Goal: Transaction & Acquisition: Book appointment/travel/reservation

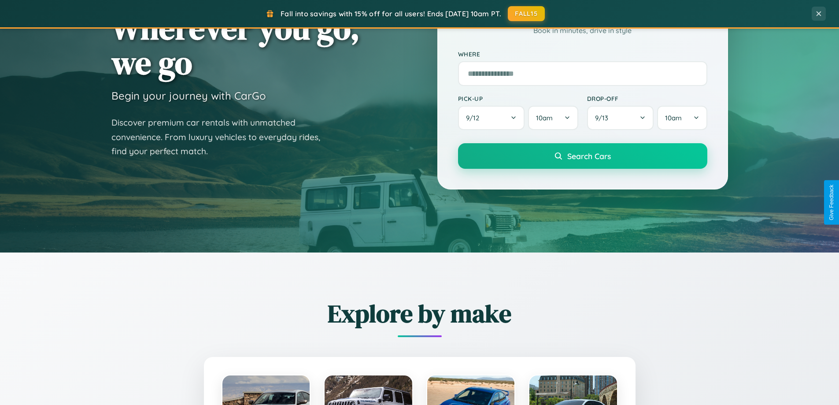
scroll to position [606, 0]
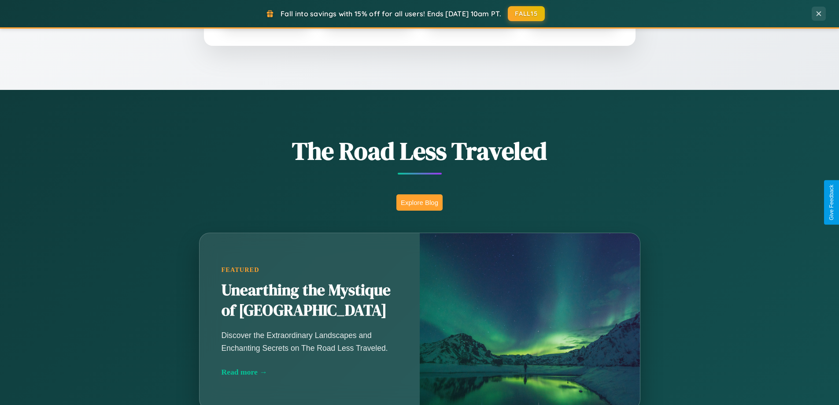
click at [419, 202] on button "Explore Blog" at bounding box center [419, 202] width 46 height 16
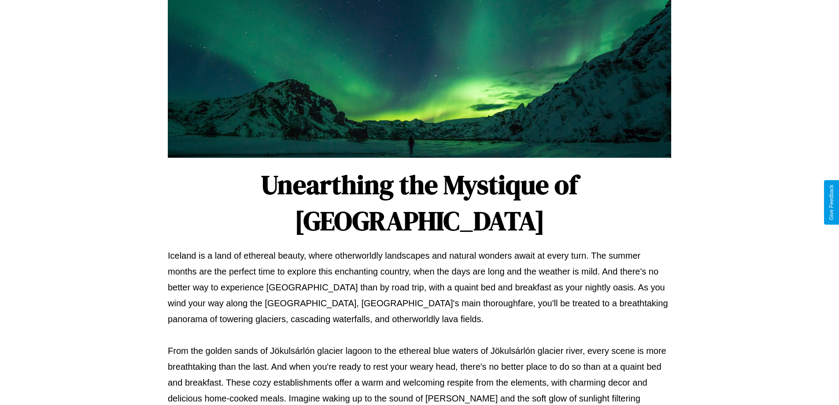
scroll to position [285, 0]
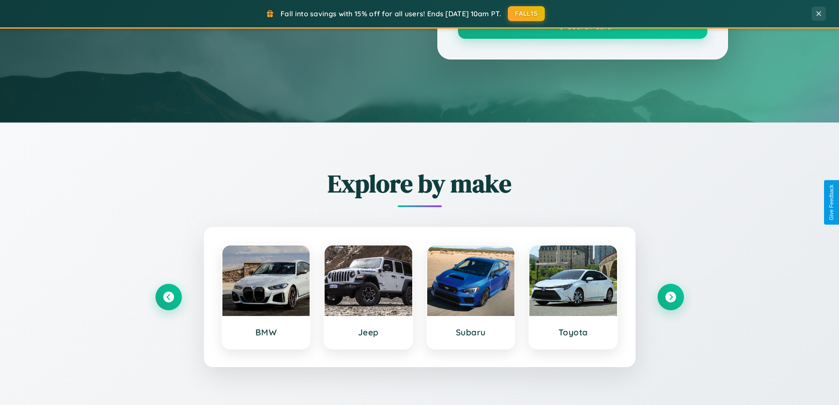
scroll to position [606, 0]
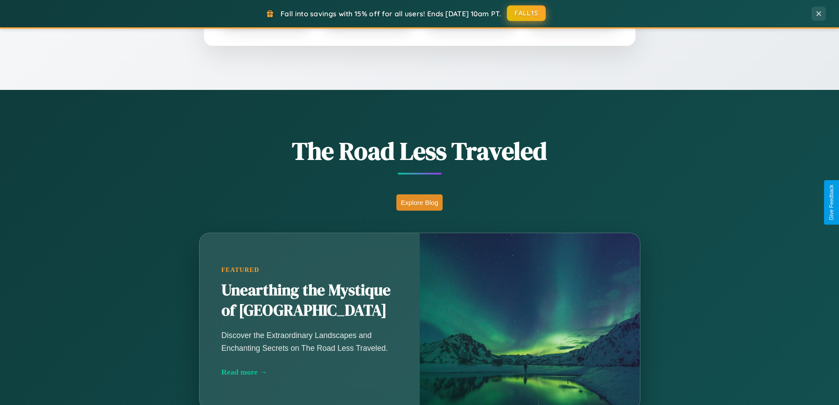
click at [527, 13] on button "FALL15" at bounding box center [526, 13] width 39 height 16
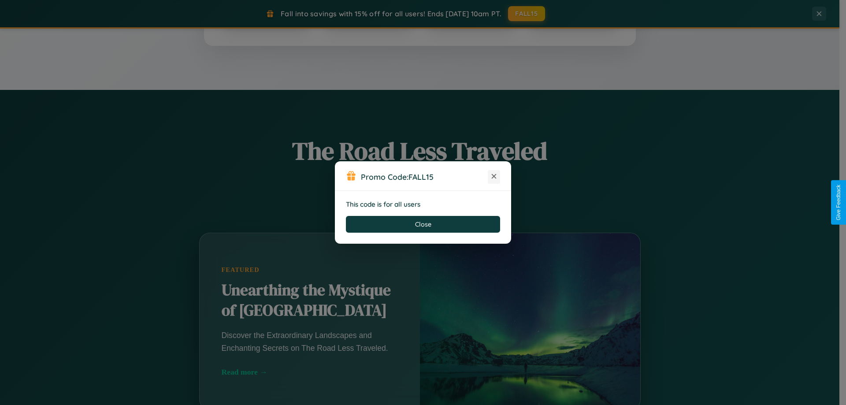
click at [494, 177] on icon at bounding box center [493, 176] width 9 height 9
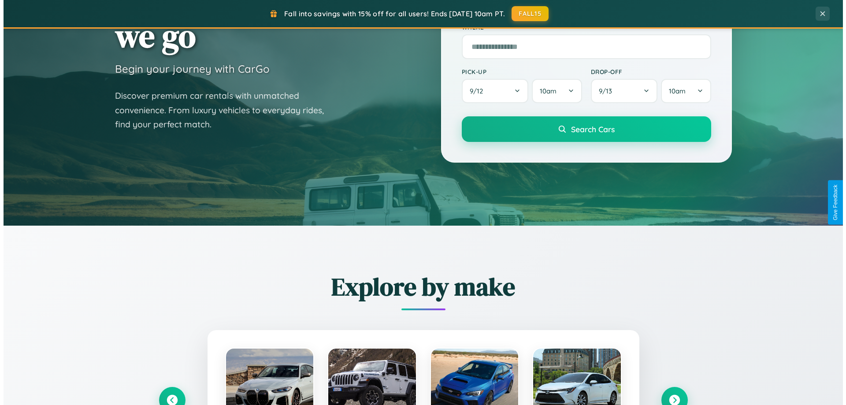
scroll to position [0, 0]
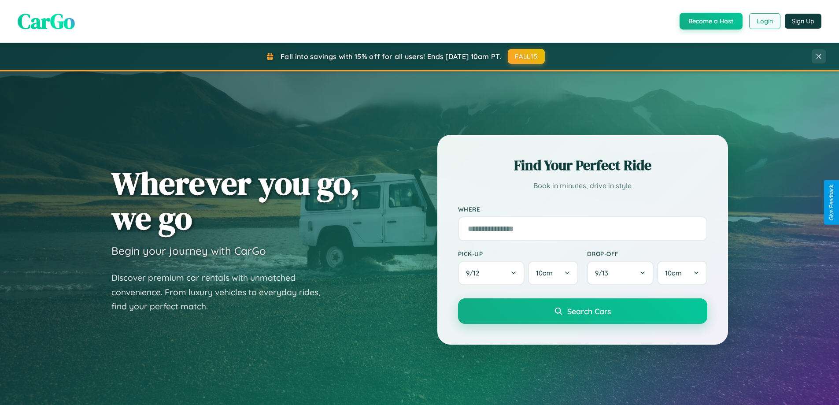
click at [764, 21] on button "Login" at bounding box center [764, 21] width 31 height 16
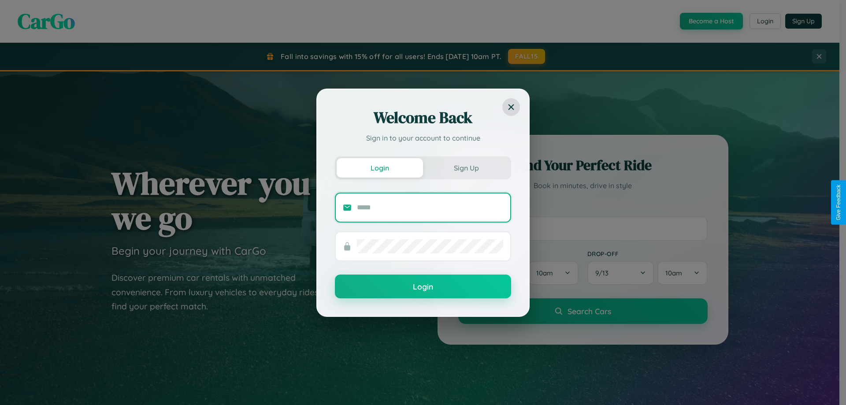
click at [430, 207] on input "text" at bounding box center [430, 207] width 146 height 14
type input "**********"
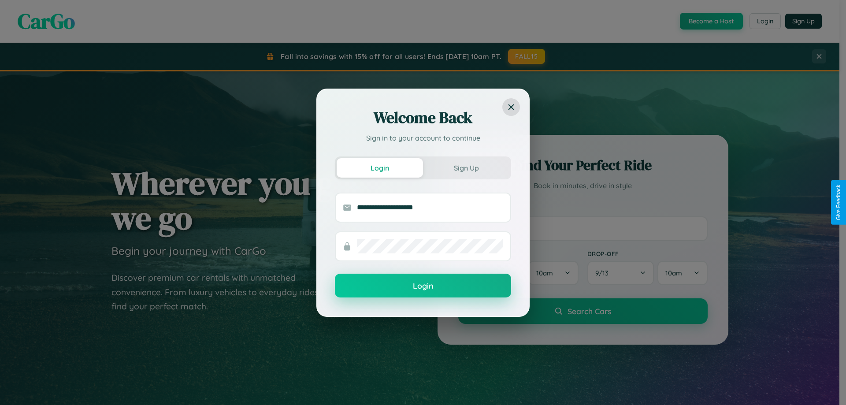
click at [423, 285] on button "Login" at bounding box center [423, 285] width 176 height 24
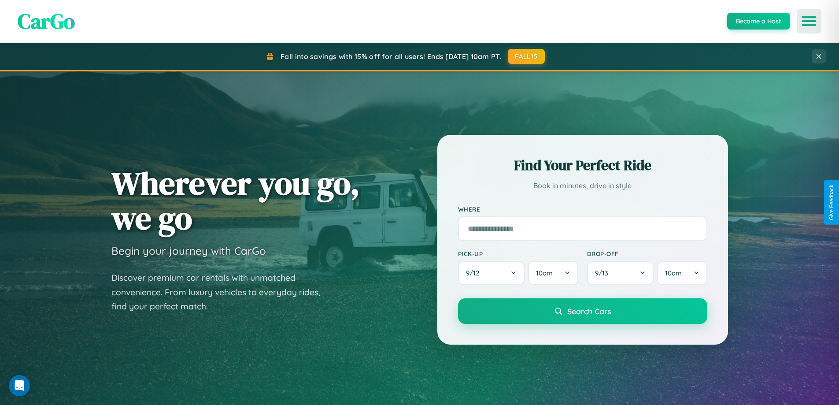
click at [809, 21] on icon "Open menu" at bounding box center [809, 21] width 13 height 8
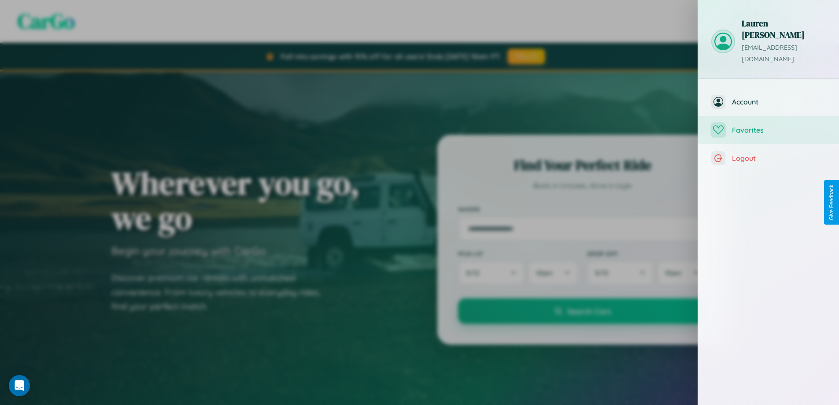
click at [768, 126] on span "Favorites" at bounding box center [779, 130] width 94 height 9
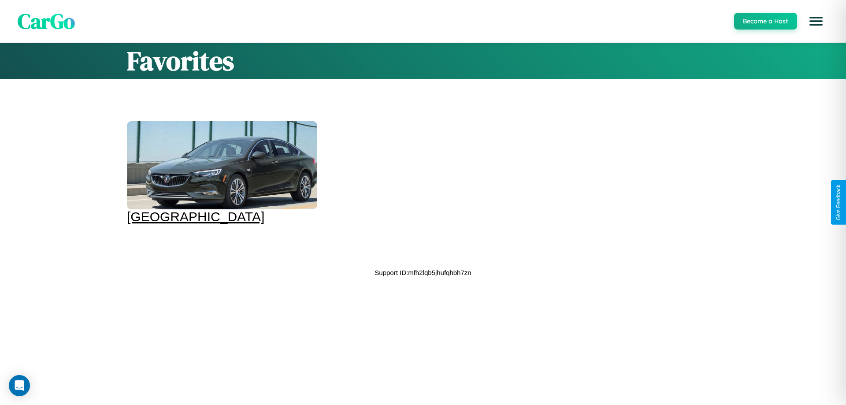
click at [215, 167] on div at bounding box center [222, 165] width 190 height 88
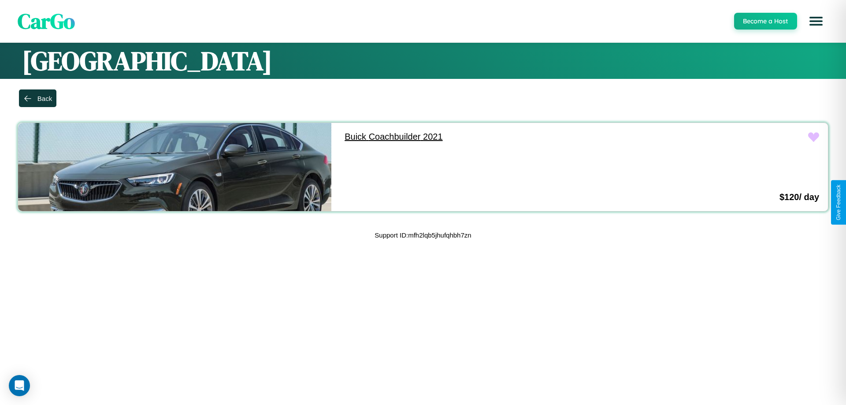
click at [488, 137] on link "Buick Coachbuilder 2021" at bounding box center [492, 137] width 313 height 28
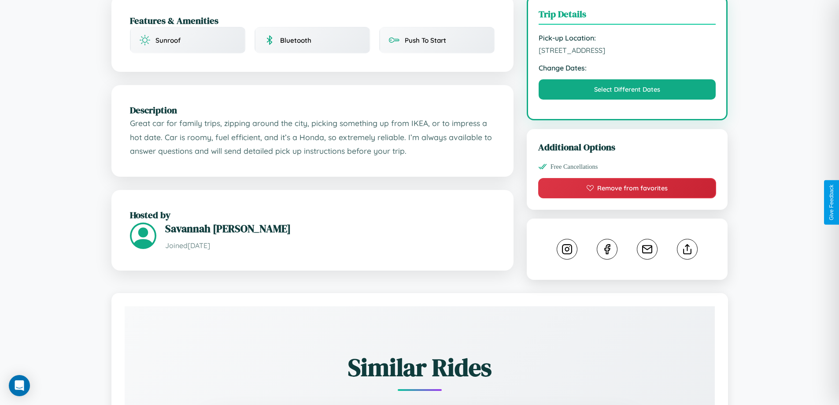
scroll to position [289, 0]
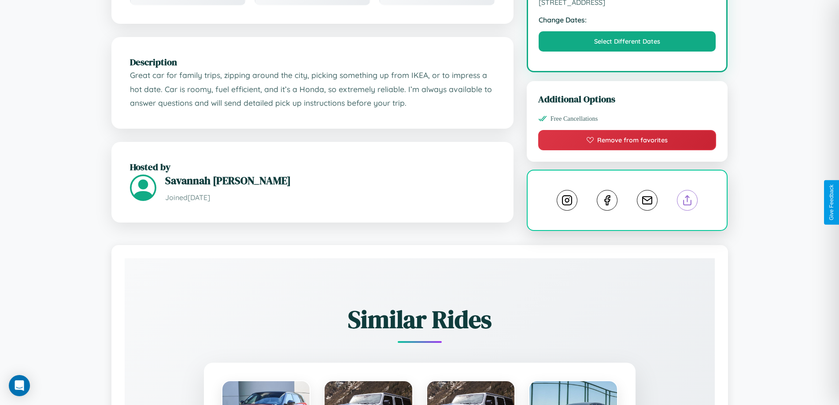
click at [687, 202] on line at bounding box center [687, 199] width 0 height 6
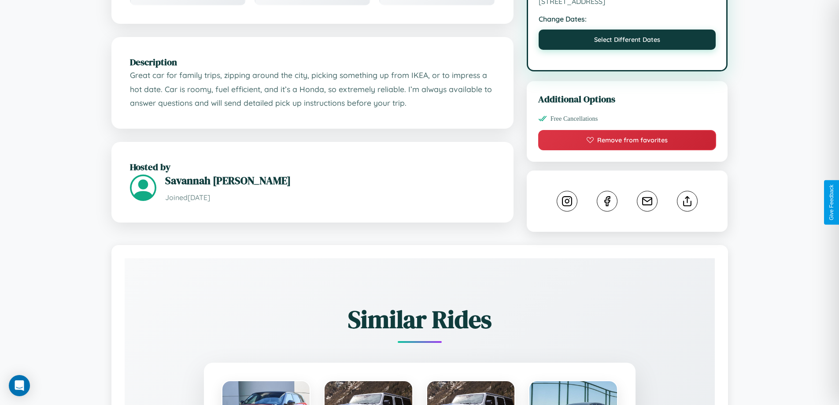
click at [627, 42] on button "Select Different Dates" at bounding box center [627, 40] width 177 height 20
select select "*"
select select "****"
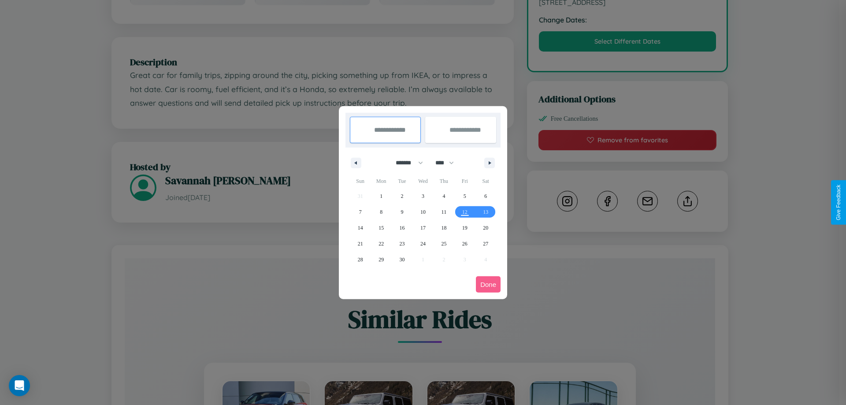
click at [405, 163] on select "******* ******** ***** ***** *** **** **** ****** ********* ******* ******** **…" at bounding box center [407, 162] width 37 height 15
select select "**"
click at [485, 196] on span "6" at bounding box center [485, 196] width 3 height 16
type input "**********"
click at [360, 227] on span "14" at bounding box center [360, 228] width 5 height 16
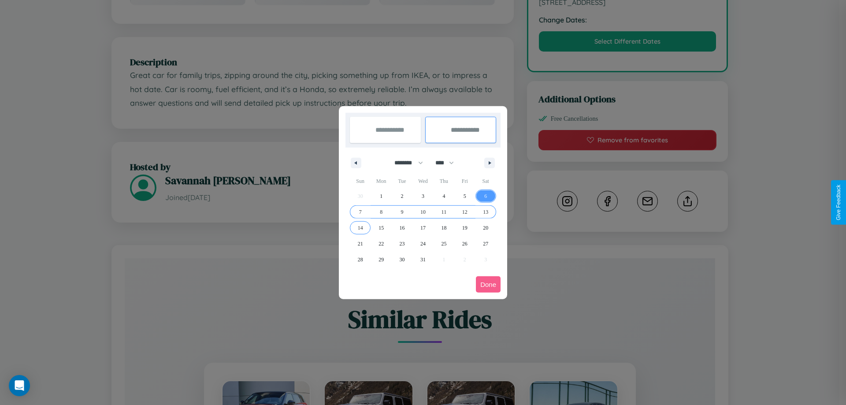
type input "**********"
click at [488, 284] on button "Done" at bounding box center [488, 284] width 25 height 16
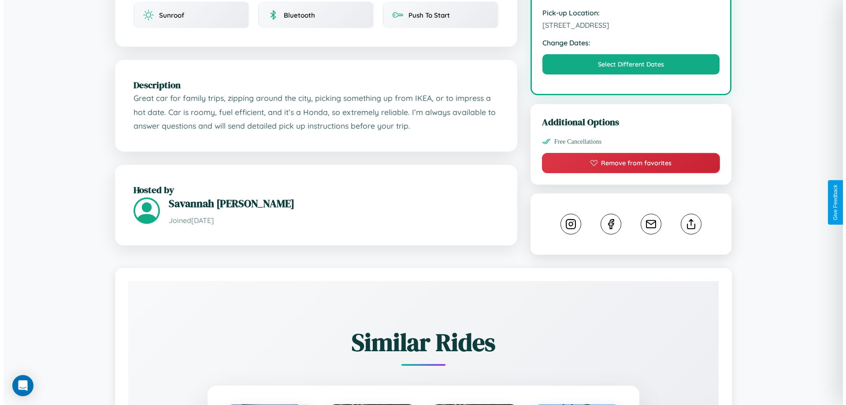
scroll to position [229, 0]
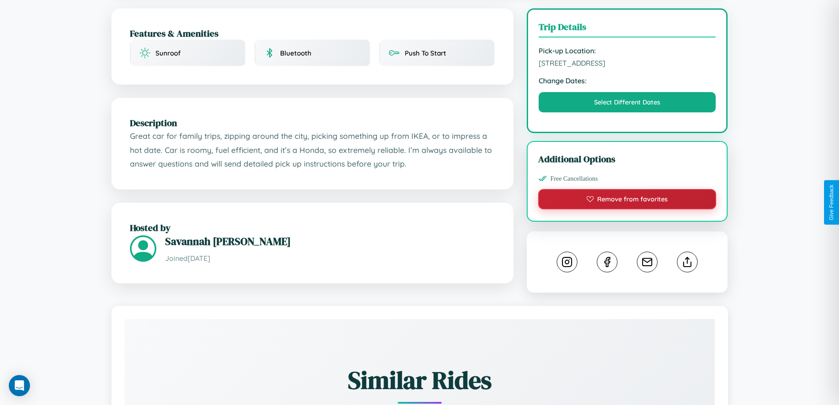
click at [627, 200] on button "Remove from favorites" at bounding box center [627, 199] width 178 height 20
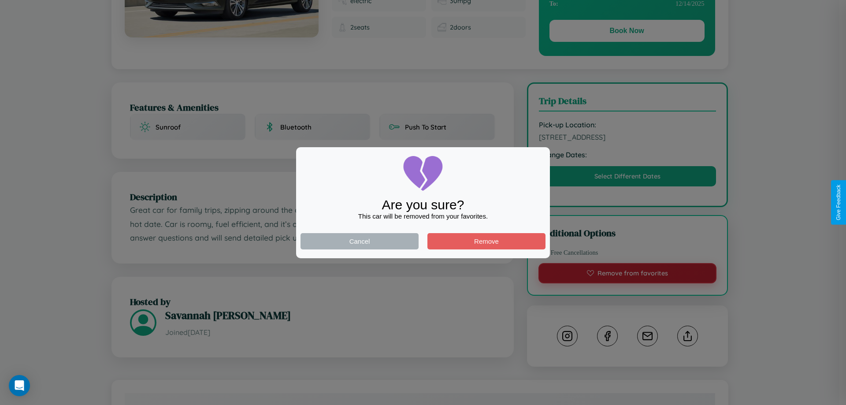
scroll to position [0, 0]
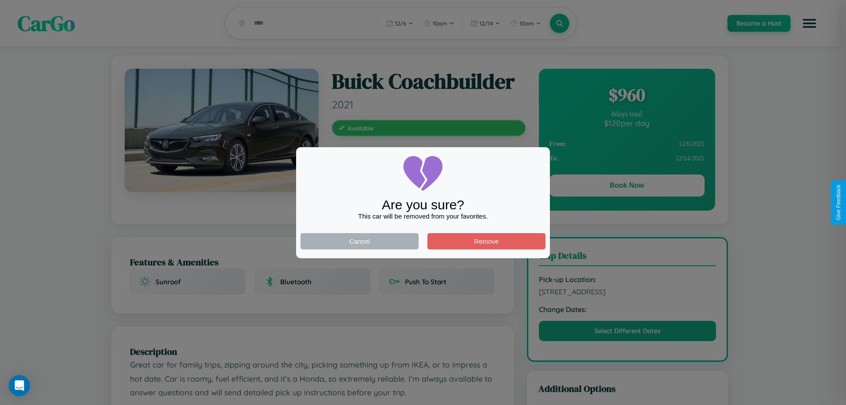
click at [626, 187] on div at bounding box center [423, 202] width 846 height 405
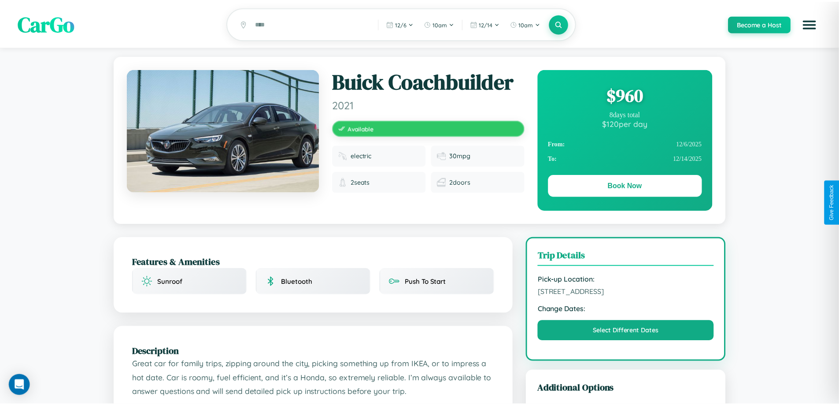
scroll to position [229, 0]
